Goal: Task Accomplishment & Management: Use online tool/utility

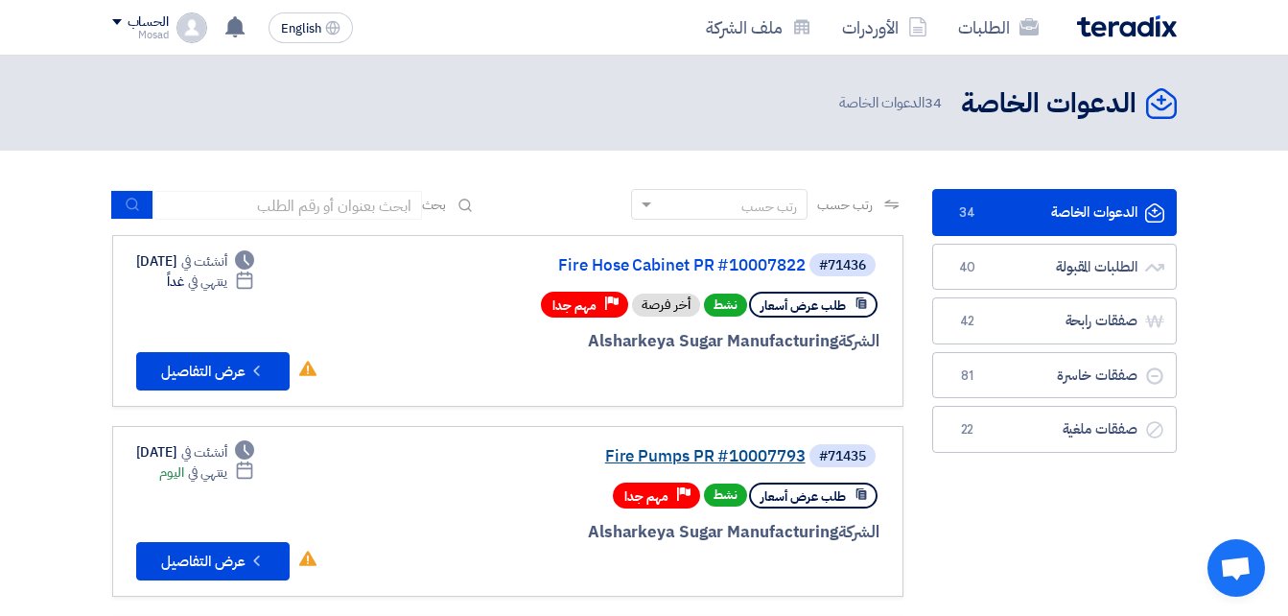
click at [730, 453] on link "Fire Pumps PR #10007793" at bounding box center [614, 456] width 384 height 17
click at [671, 261] on link "Fire Hose Cabinet PR #10007822" at bounding box center [614, 265] width 384 height 17
